Goal: Task Accomplishment & Management: Use online tool/utility

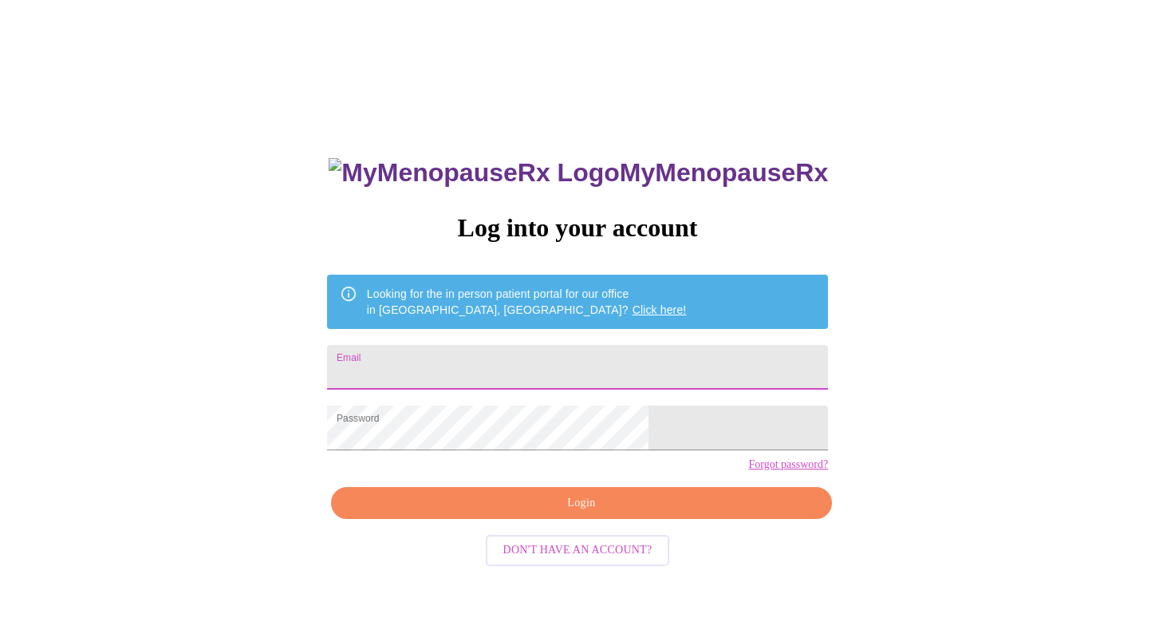
click at [486, 361] on input "Email" at bounding box center [577, 367] width 501 height 45
type input "wahine1968@gmail.com"
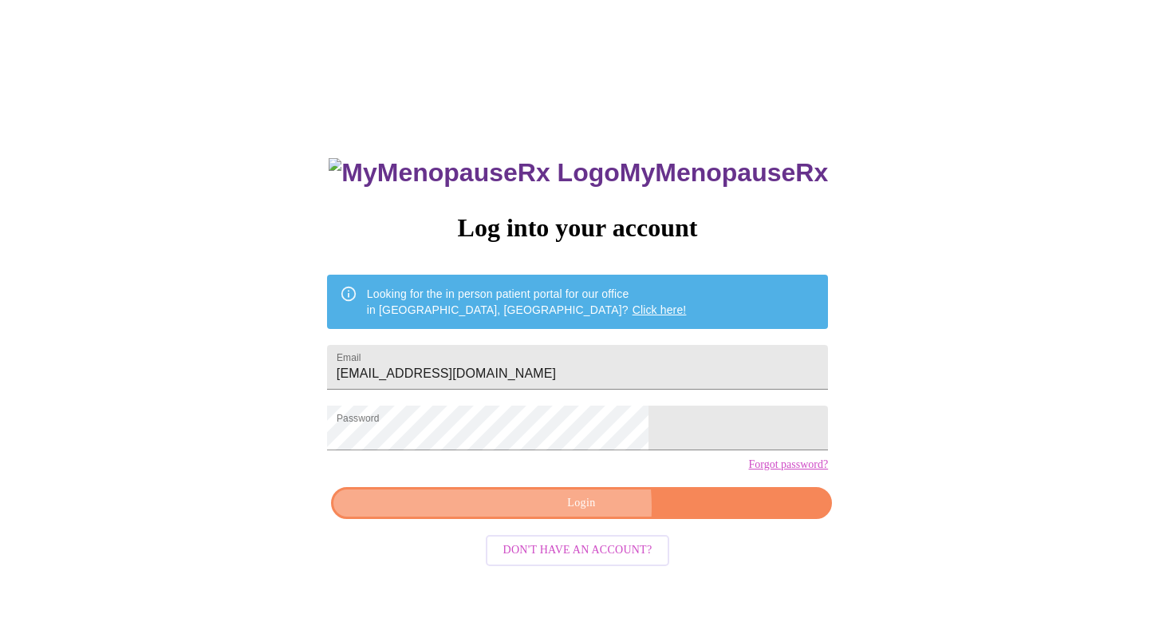
click at [529, 513] on span "Login" at bounding box center [581, 503] width 464 height 20
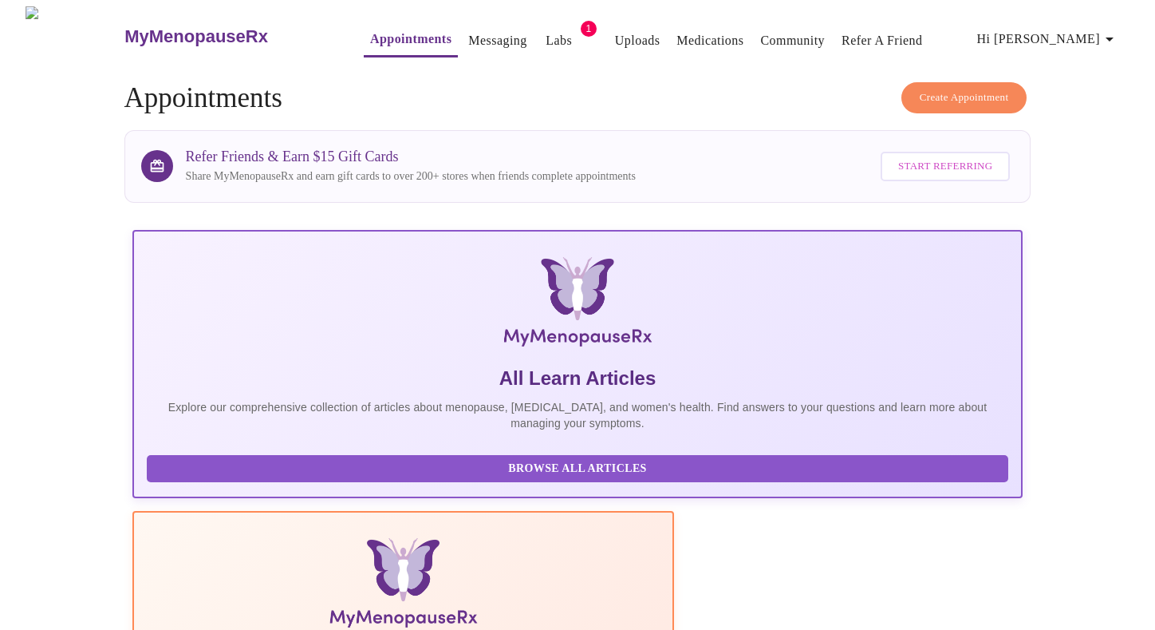
click at [371, 30] on link "Appointments" at bounding box center [410, 39] width 81 height 22
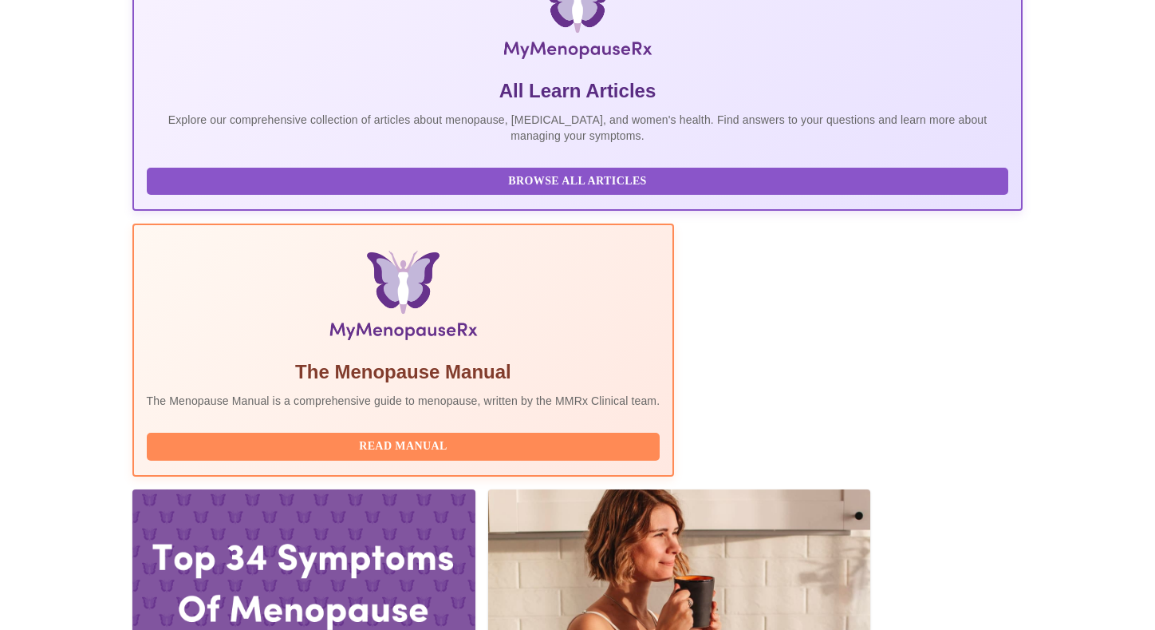
scroll to position [310, 0]
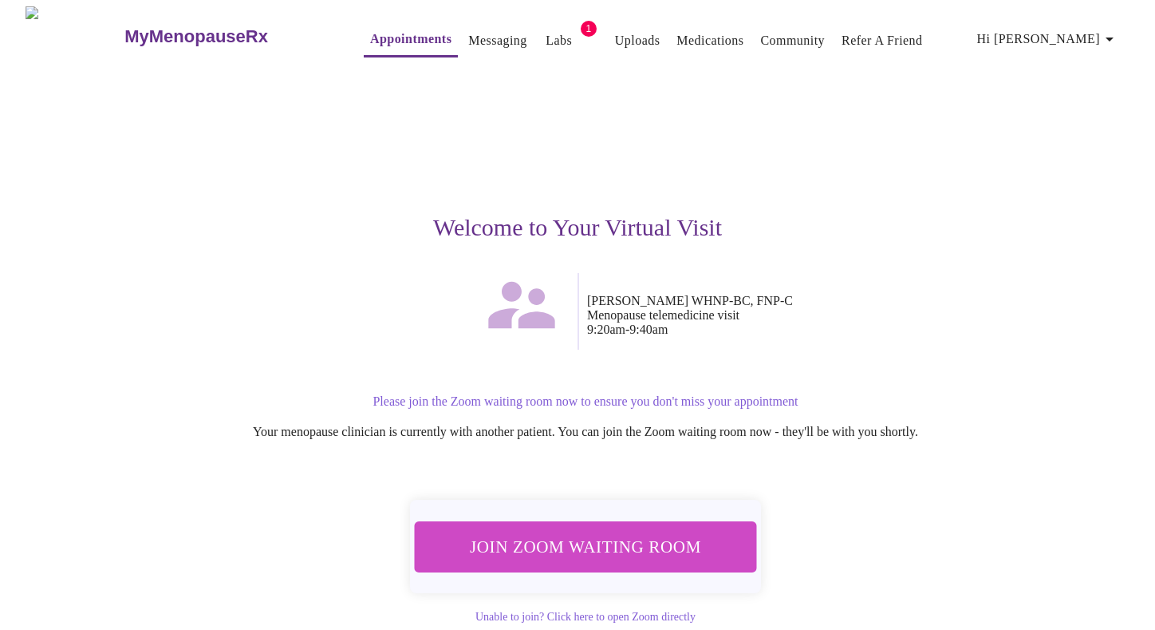
click at [643, 538] on span "Join Zoom Waiting Room" at bounding box center [586, 546] width 300 height 30
